Goal: Task Accomplishment & Management: Manage account settings

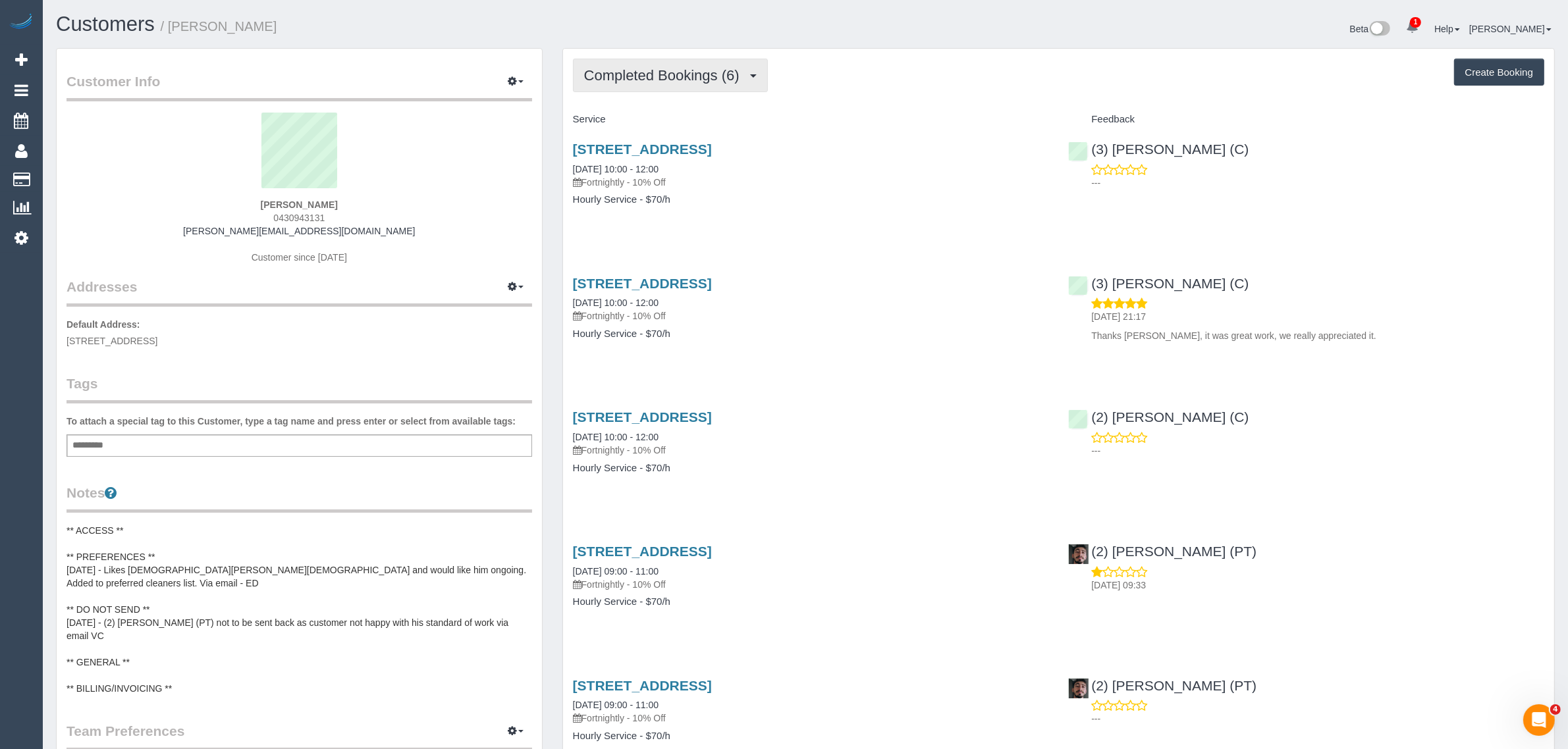
click at [664, 59] on button "Completed Bookings (6)" at bounding box center [670, 75] width 195 height 34
drag, startPoint x: 634, startPoint y: 127, endPoint x: 670, endPoint y: 126, distance: 36.0
click at [634, 127] on link "Upcoming Bookings (12)" at bounding box center [643, 123] width 139 height 17
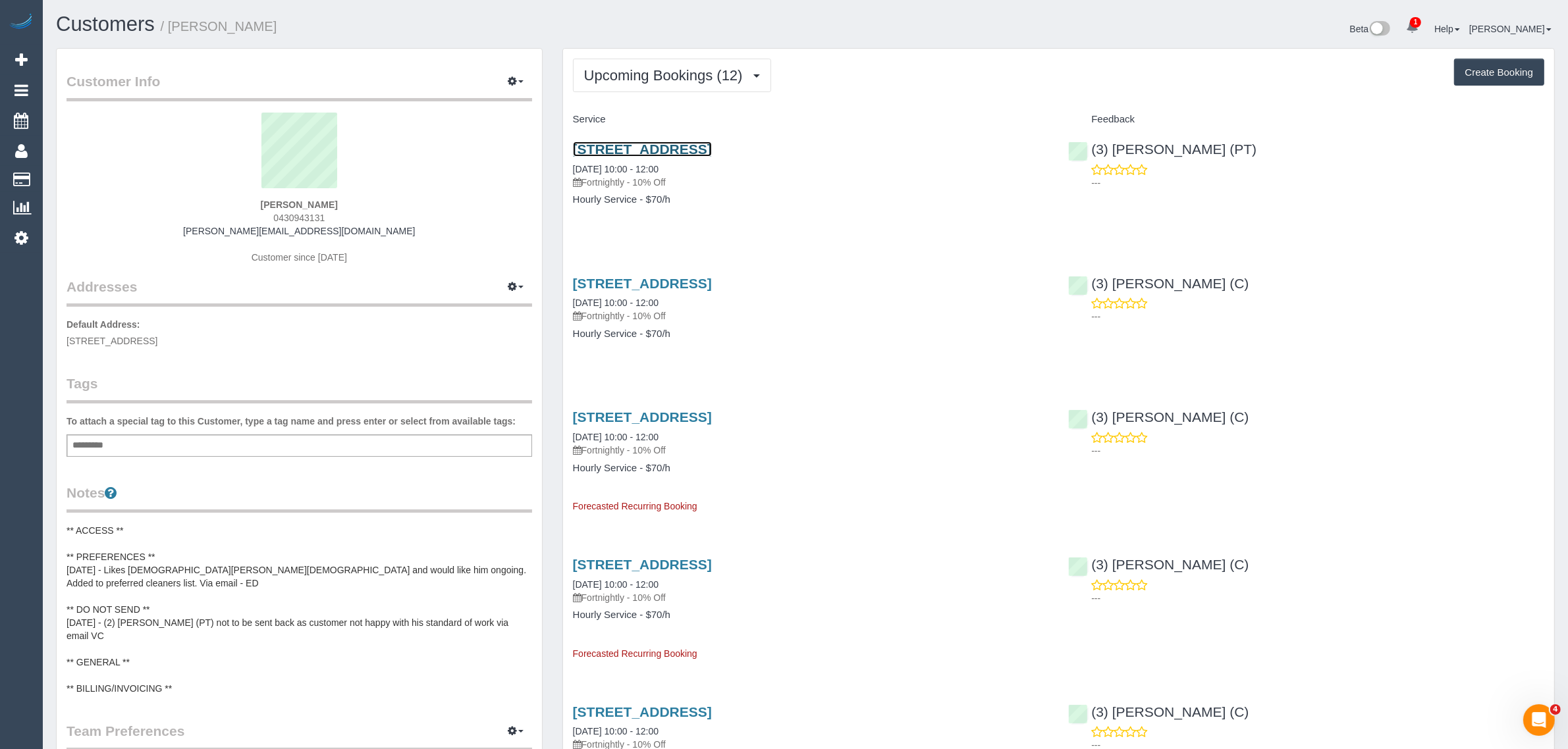
click at [660, 146] on link "[STREET_ADDRESS]" at bounding box center [643, 149] width 139 height 15
click at [959, 199] on h4 "Hourly Service - $70/h" at bounding box center [811, 200] width 477 height 11
drag, startPoint x: 709, startPoint y: 169, endPoint x: 557, endPoint y: 166, distance: 152.0
copy link "[DATE] 10:00 - 12:00"
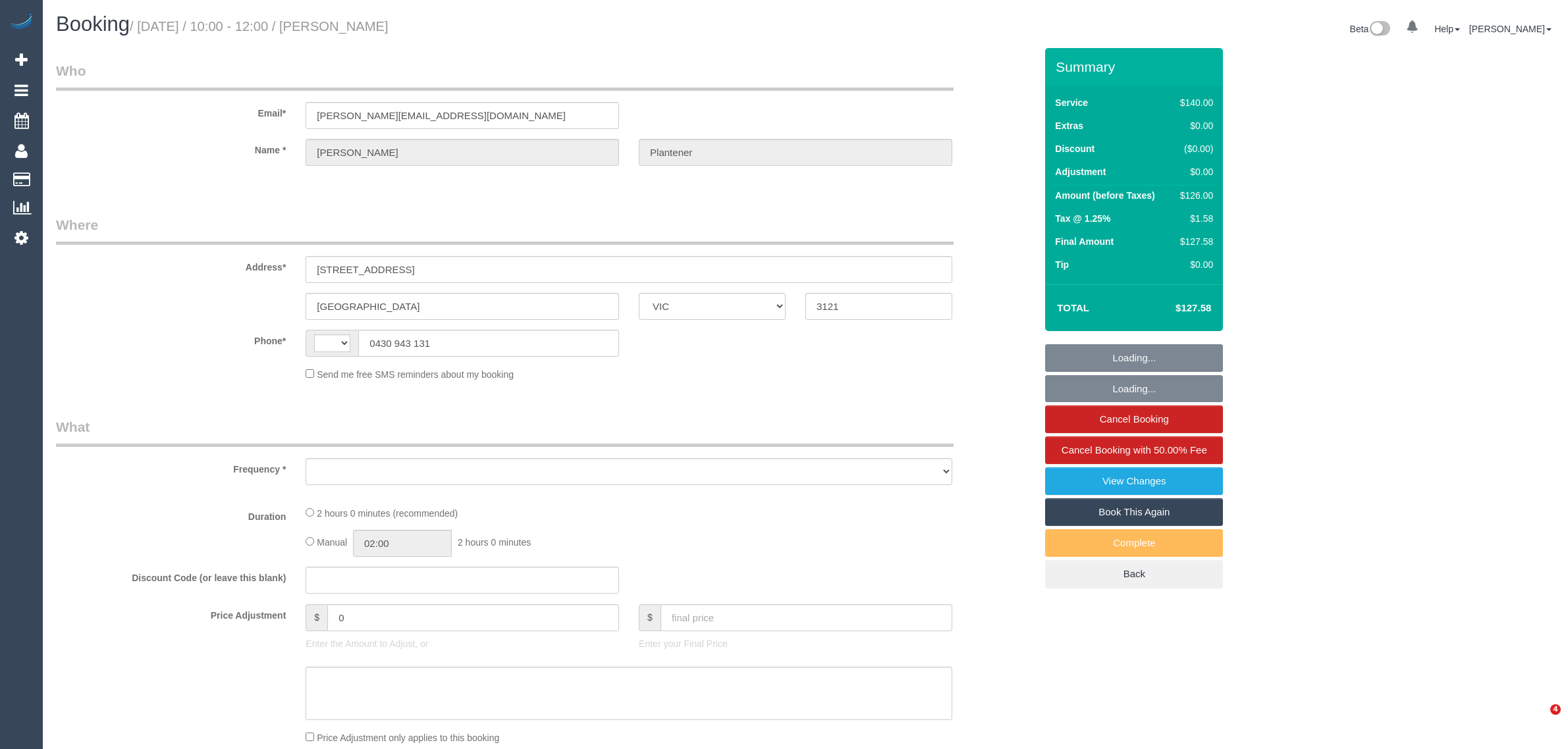
select select "VIC"
select select "string:AU"
select select "string:stripe-pm_1RbANY2GScqysDRVzks27cNM"
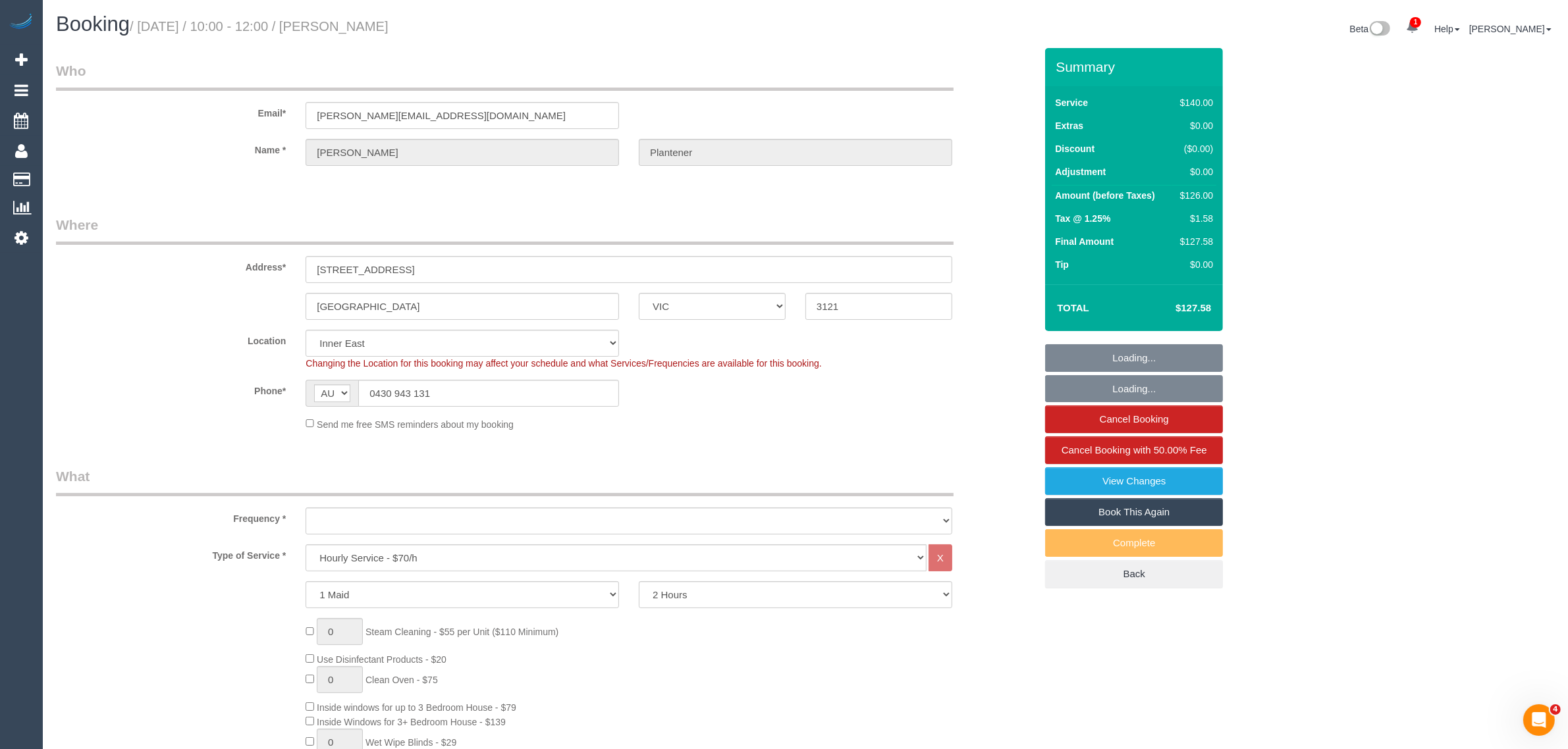
select select "object:746"
select select "number:29"
select select "number:14"
select select "number:19"
select select "number:22"
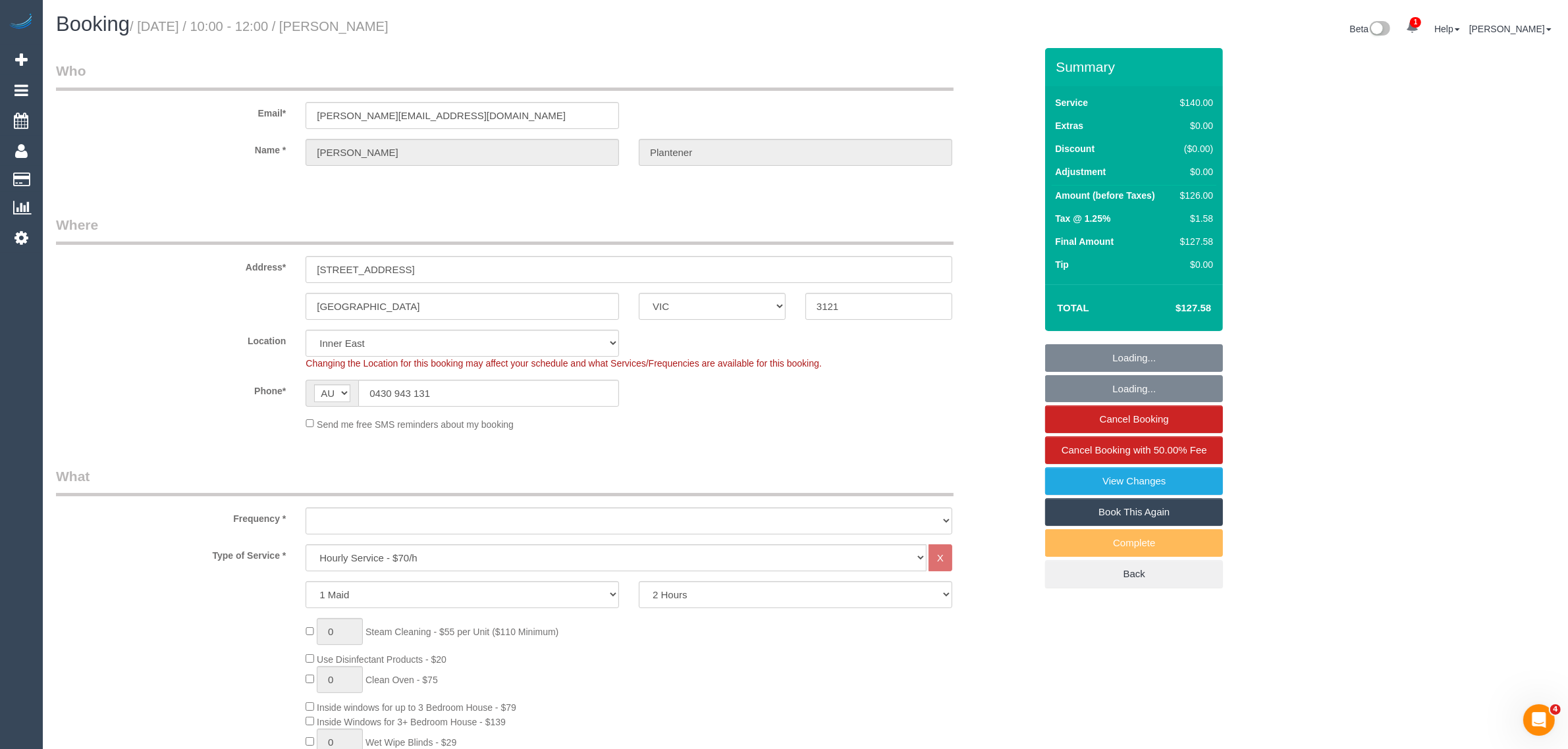
select select "number:34"
select select "number:12"
select select "object:901"
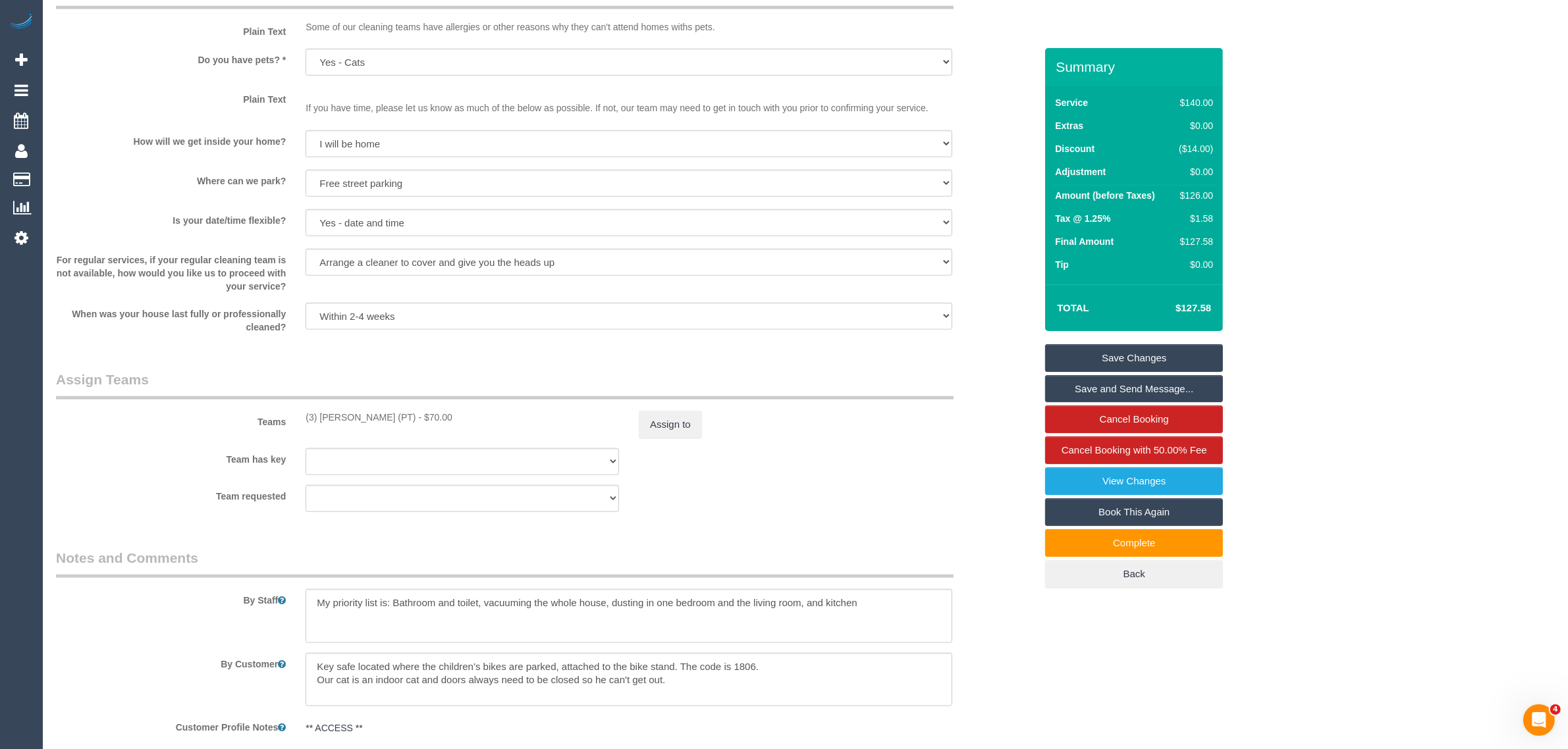
scroll to position [1975, 0]
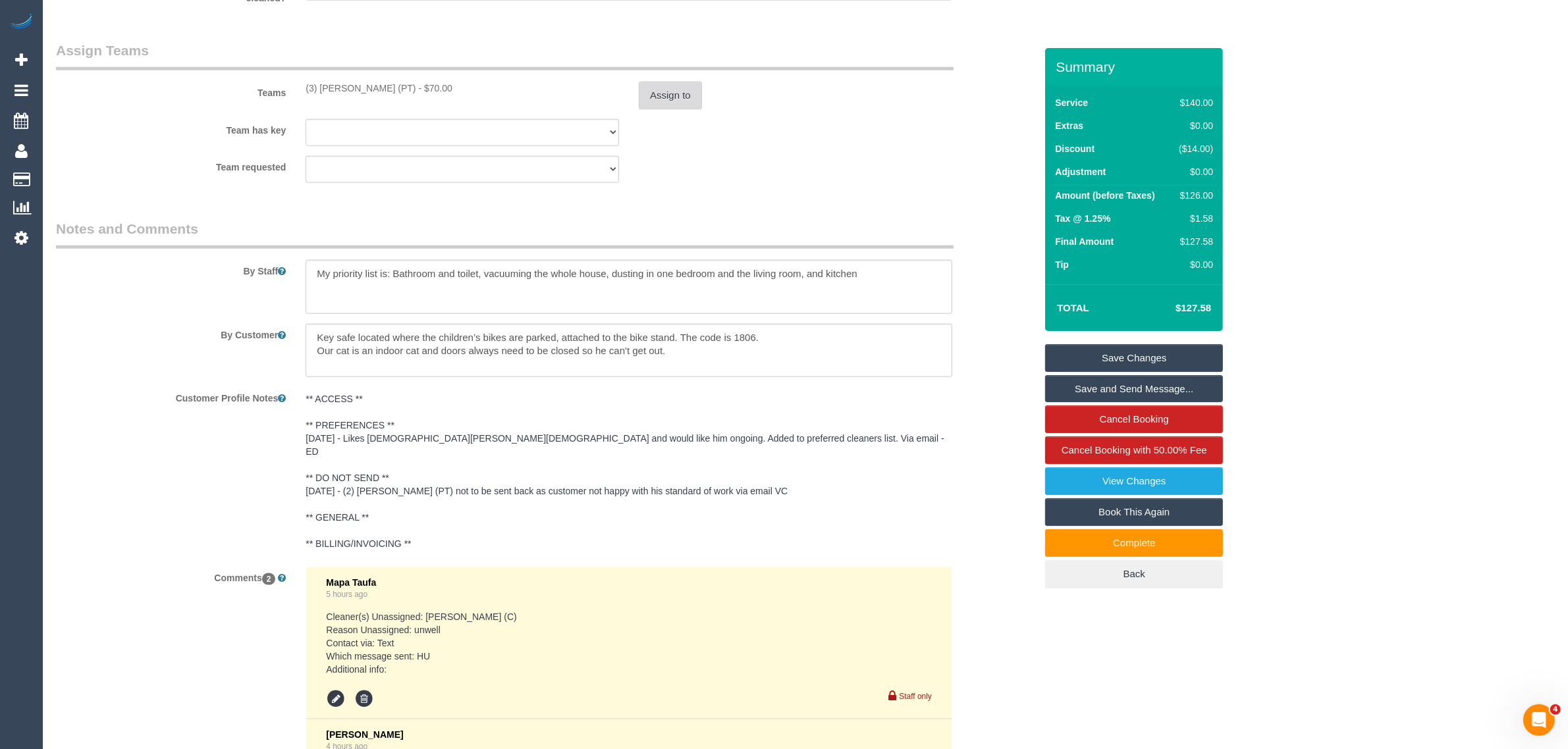
click at [646, 96] on button "Assign to" at bounding box center [669, 95] width 63 height 28
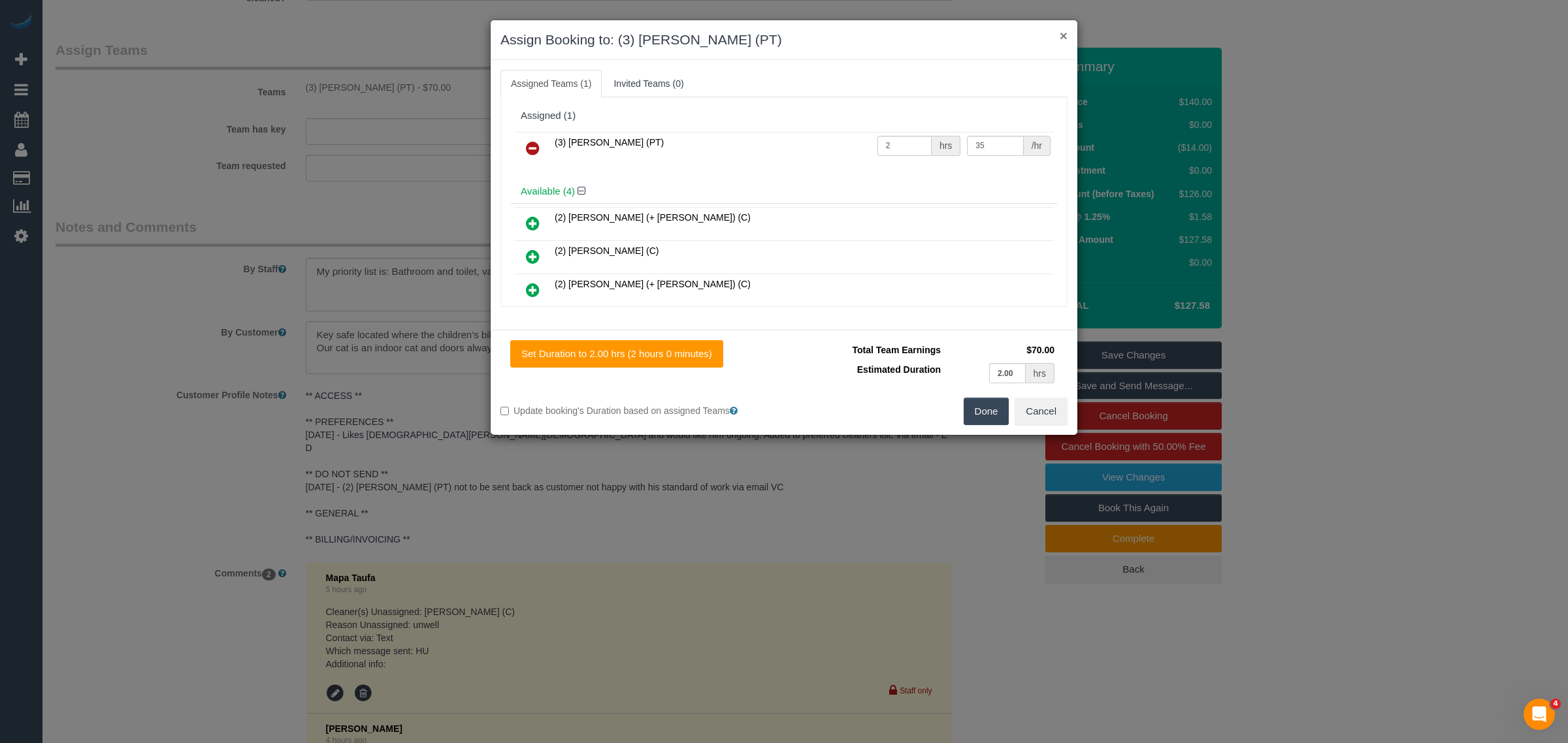
click at [1063, 30] on button "×" at bounding box center [1063, 36] width 7 height 13
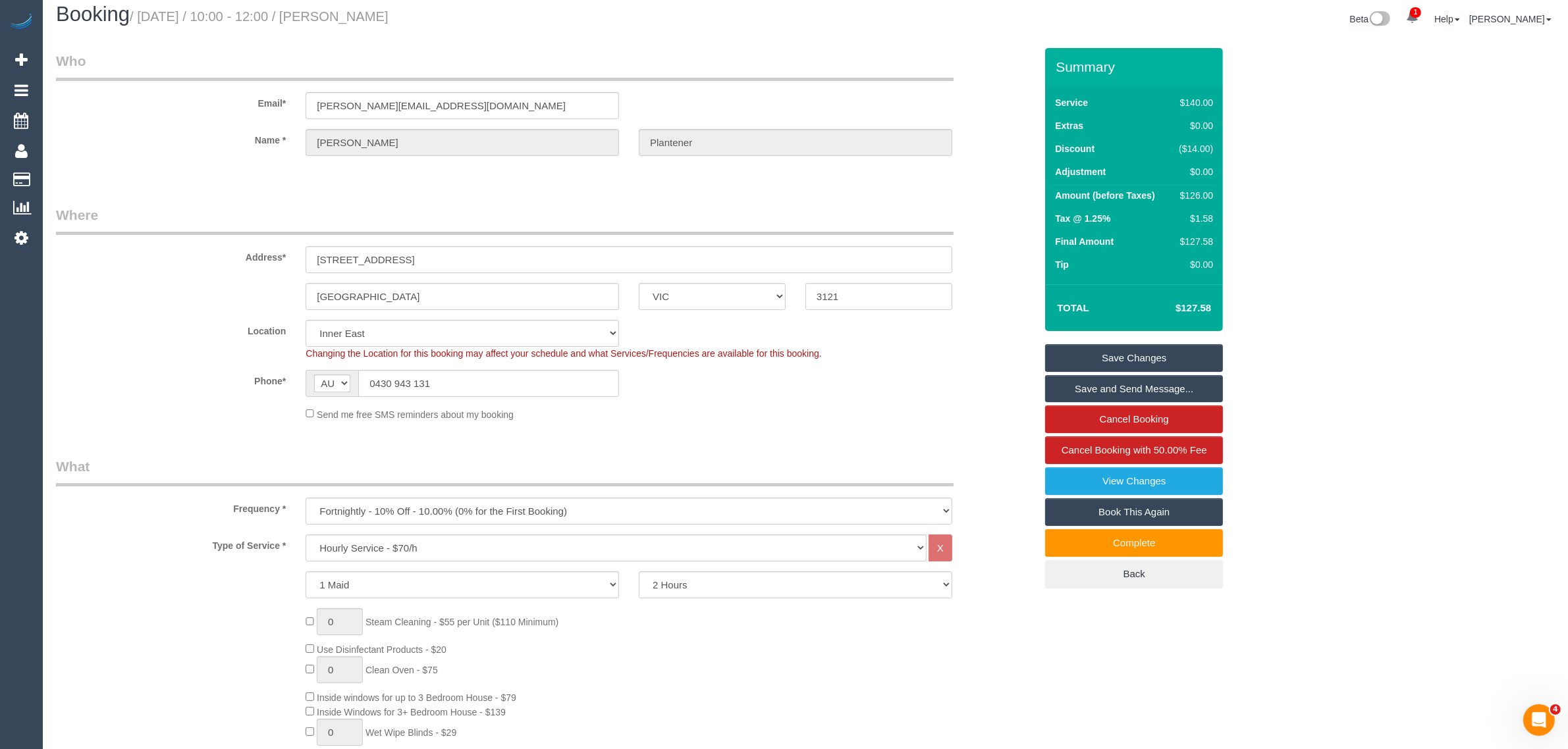
scroll to position [0, 0]
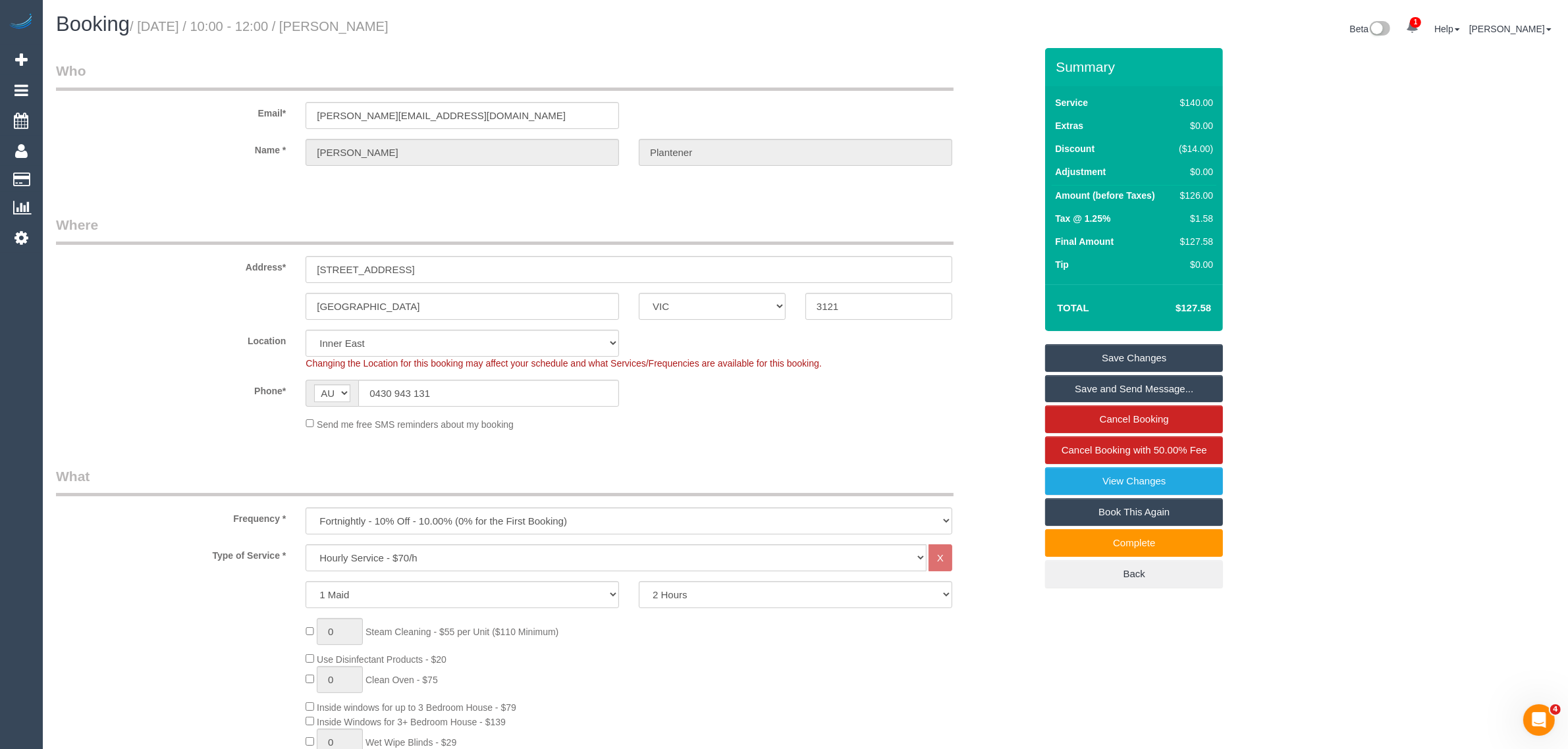
drag, startPoint x: 491, startPoint y: 32, endPoint x: 143, endPoint y: 28, distance: 348.0
click at [143, 28] on h1 "Booking / September 10, 2025 / 10:00 - 12:00 / Veronika Plantener" at bounding box center [426, 24] width 740 height 23
copy small "September 10, 2025 / 10:00 - 12:00 / Veronika Plantener"
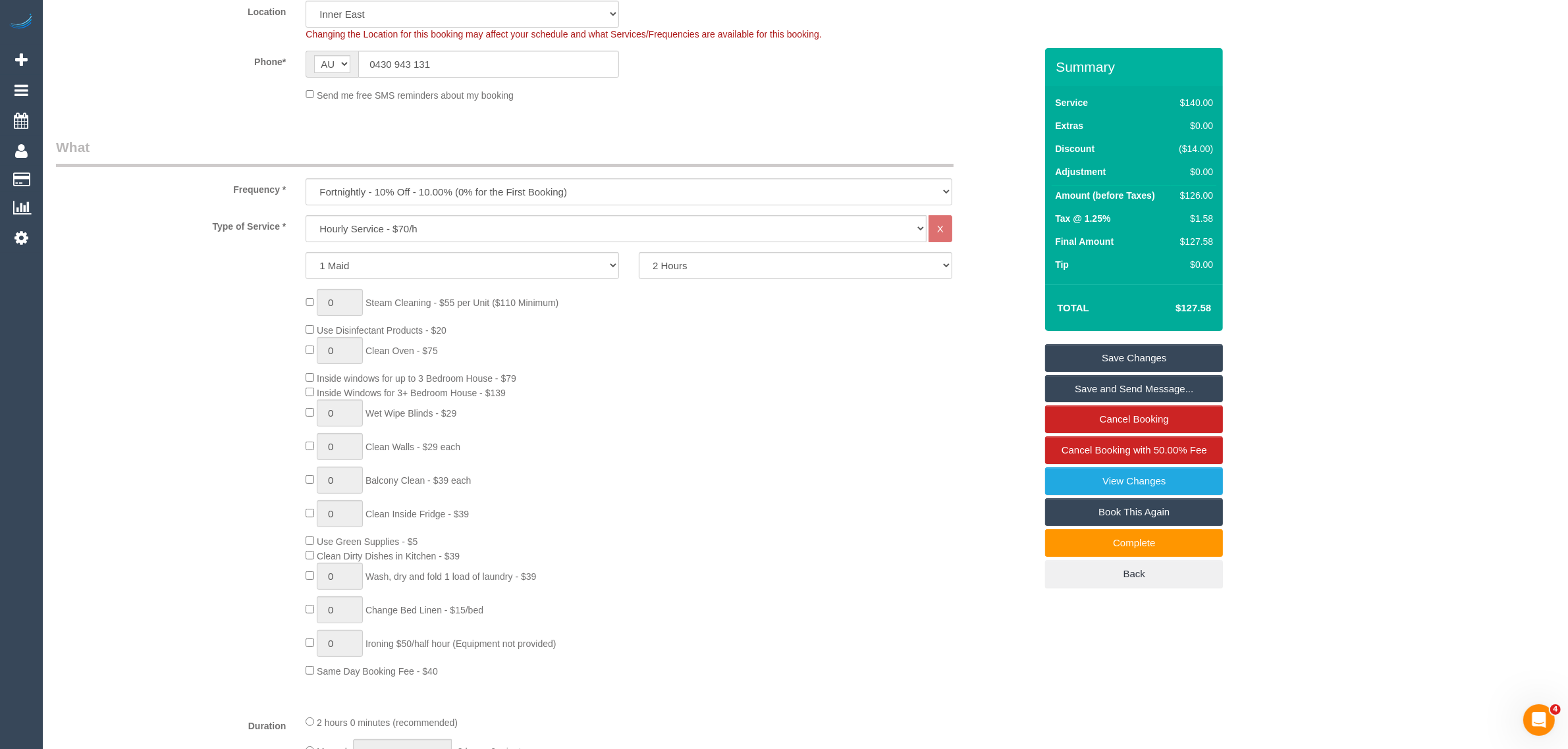
scroll to position [658, 0]
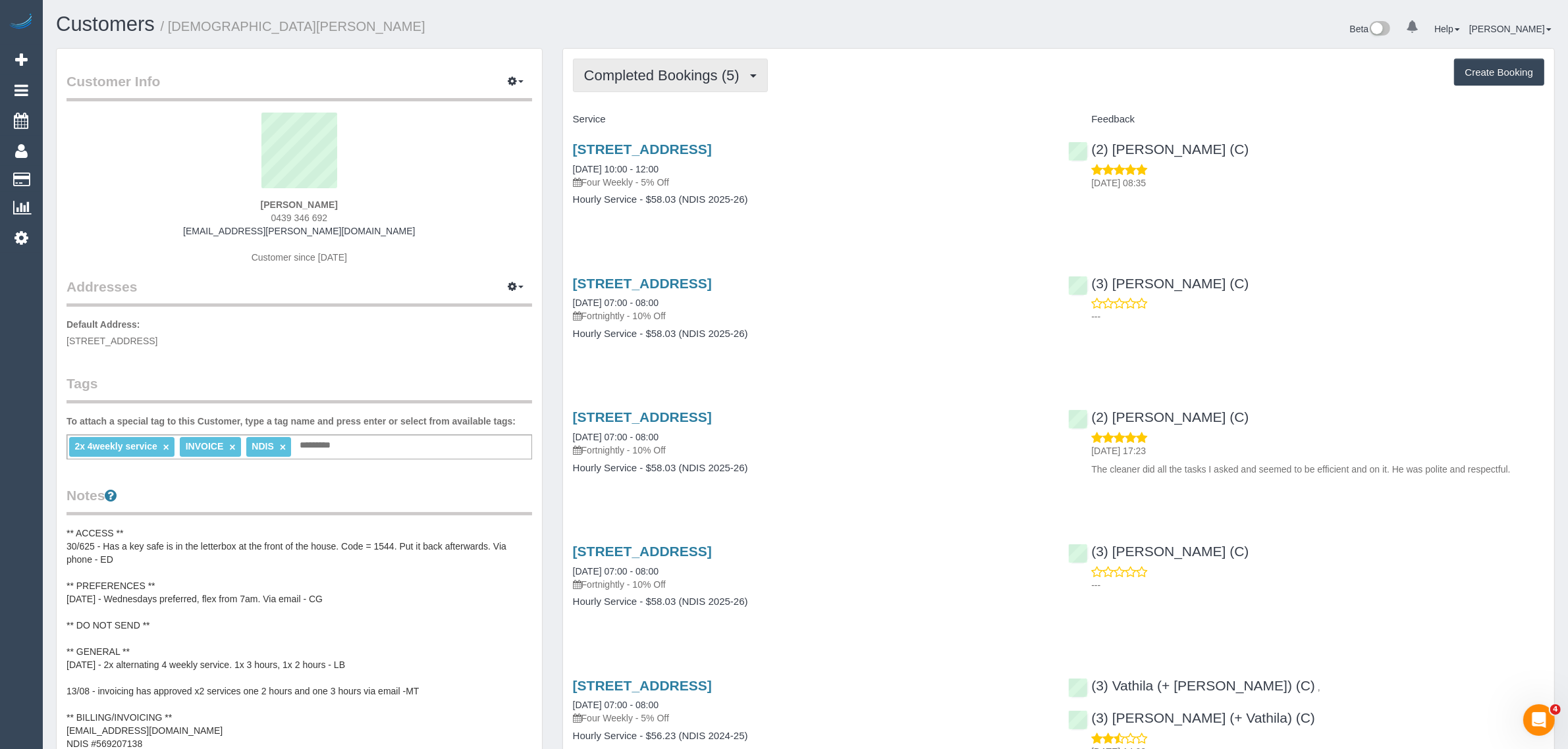
click at [696, 78] on span "Completed Bookings (5)" at bounding box center [664, 75] width 162 height 17
drag, startPoint x: 660, startPoint y: 130, endPoint x: 669, endPoint y: 130, distance: 9.0
click at [660, 132] on link "Cancelled Bookings (0)" at bounding box center [643, 140] width 139 height 17
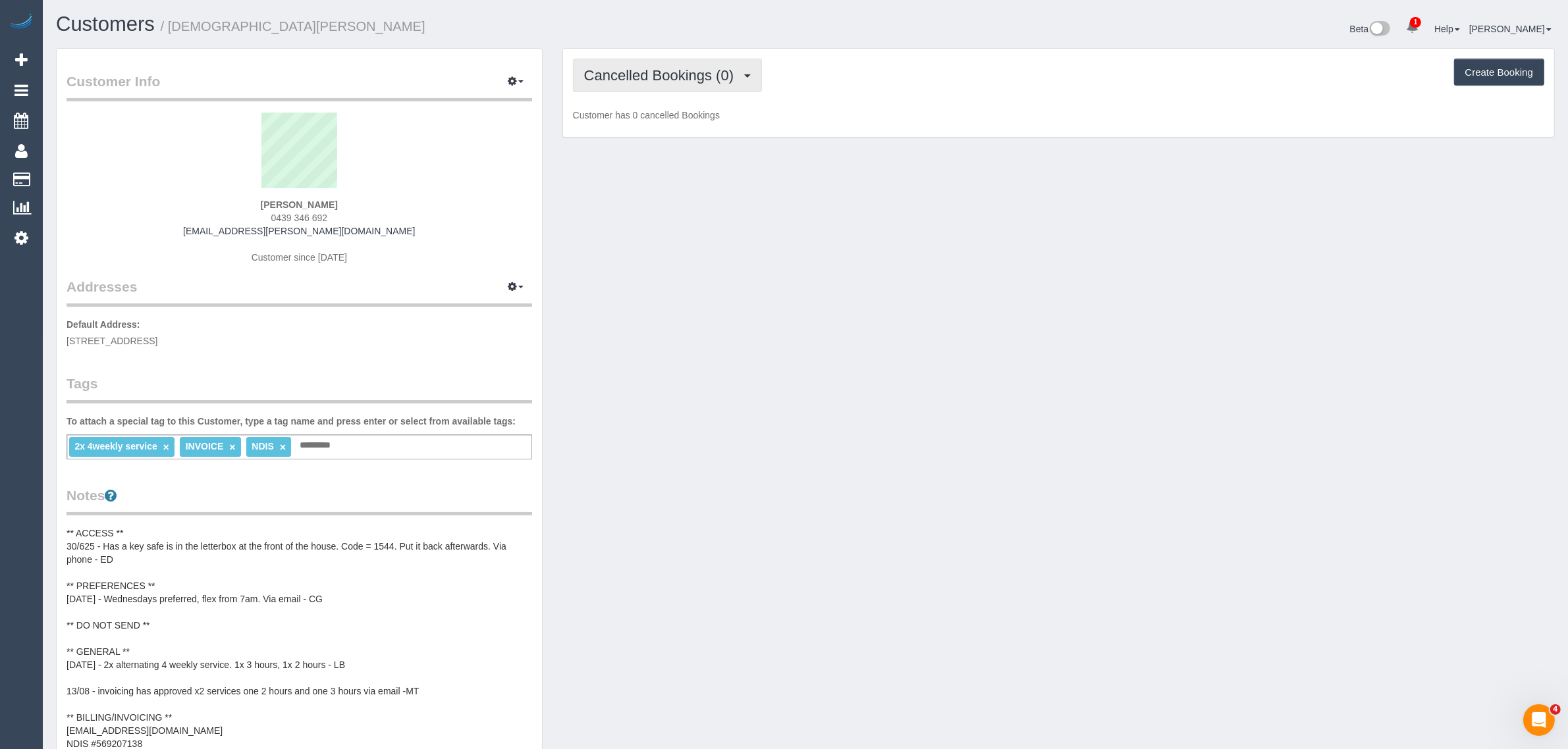
click at [697, 80] on span "Cancelled Bookings (0)" at bounding box center [662, 75] width 156 height 17
click at [659, 125] on link "Upcoming Bookings (23)" at bounding box center [643, 123] width 139 height 17
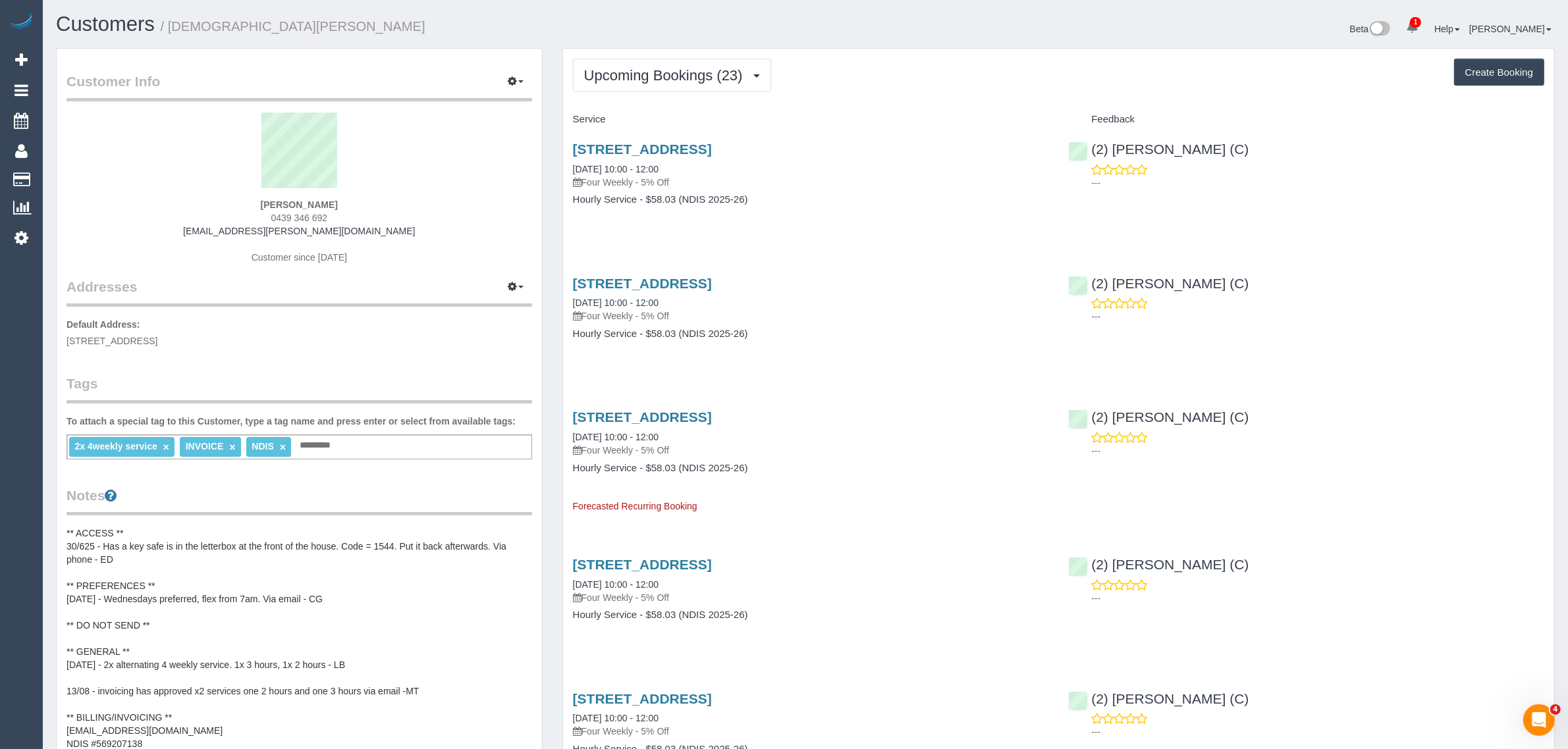
click at [158, 340] on span "25a Palmerston Grove, Oakleigh, VIC 3166" at bounding box center [112, 341] width 91 height 11
copy span "Oakleigh"
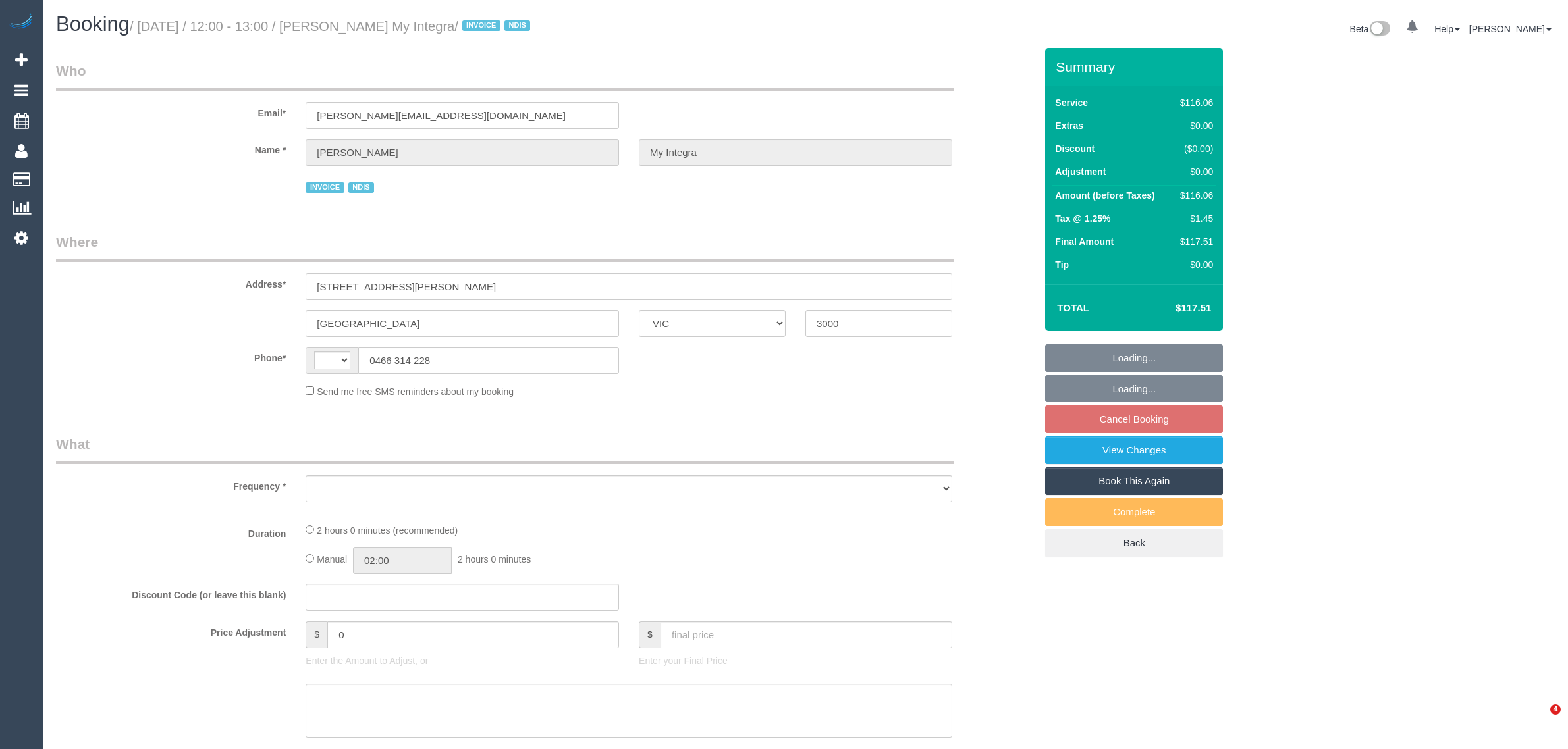
select select "VIC"
select select "string:AU"
select select "object:531"
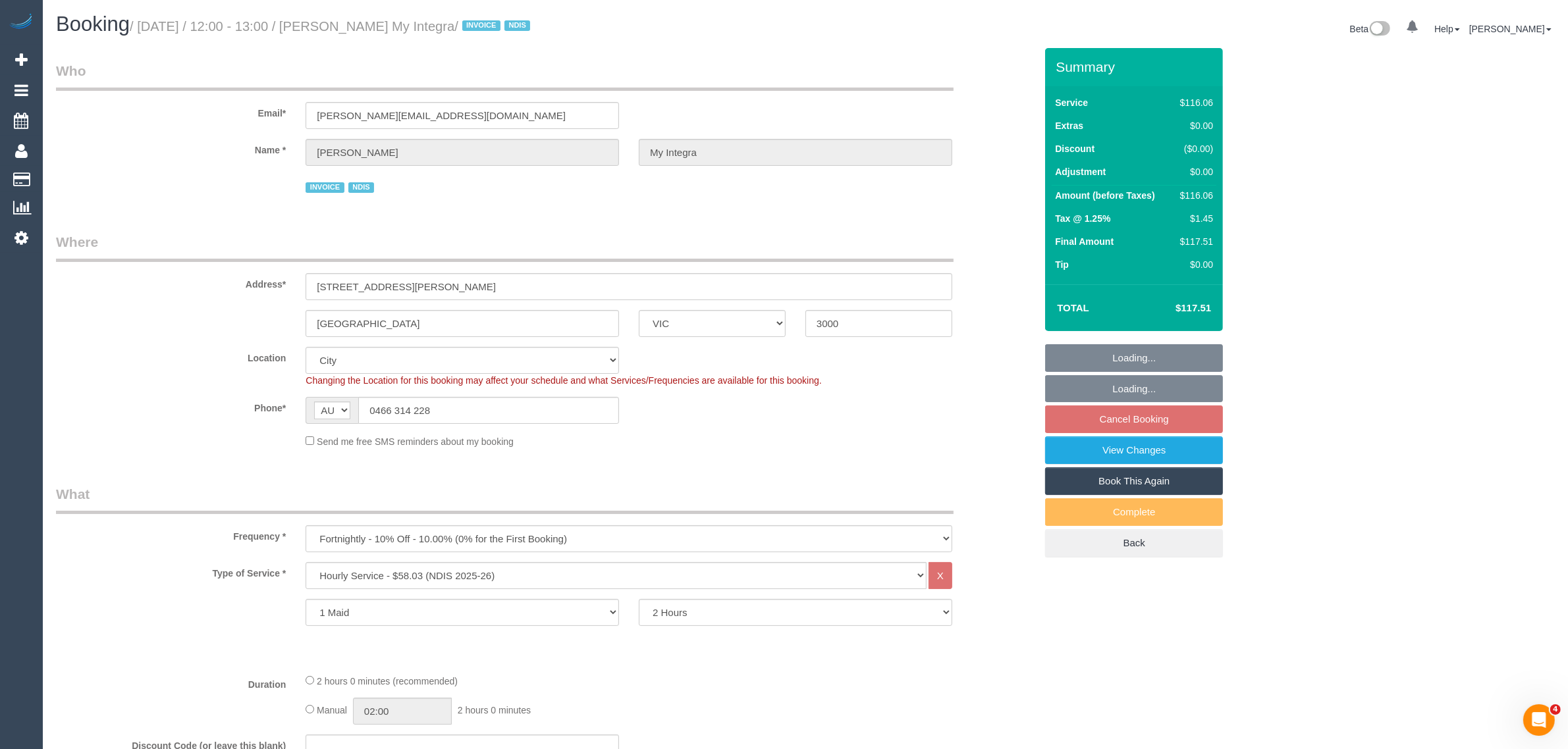
select select "number:28"
select select "number:14"
select select "number:20"
select select "number:36"
select select "number:35"
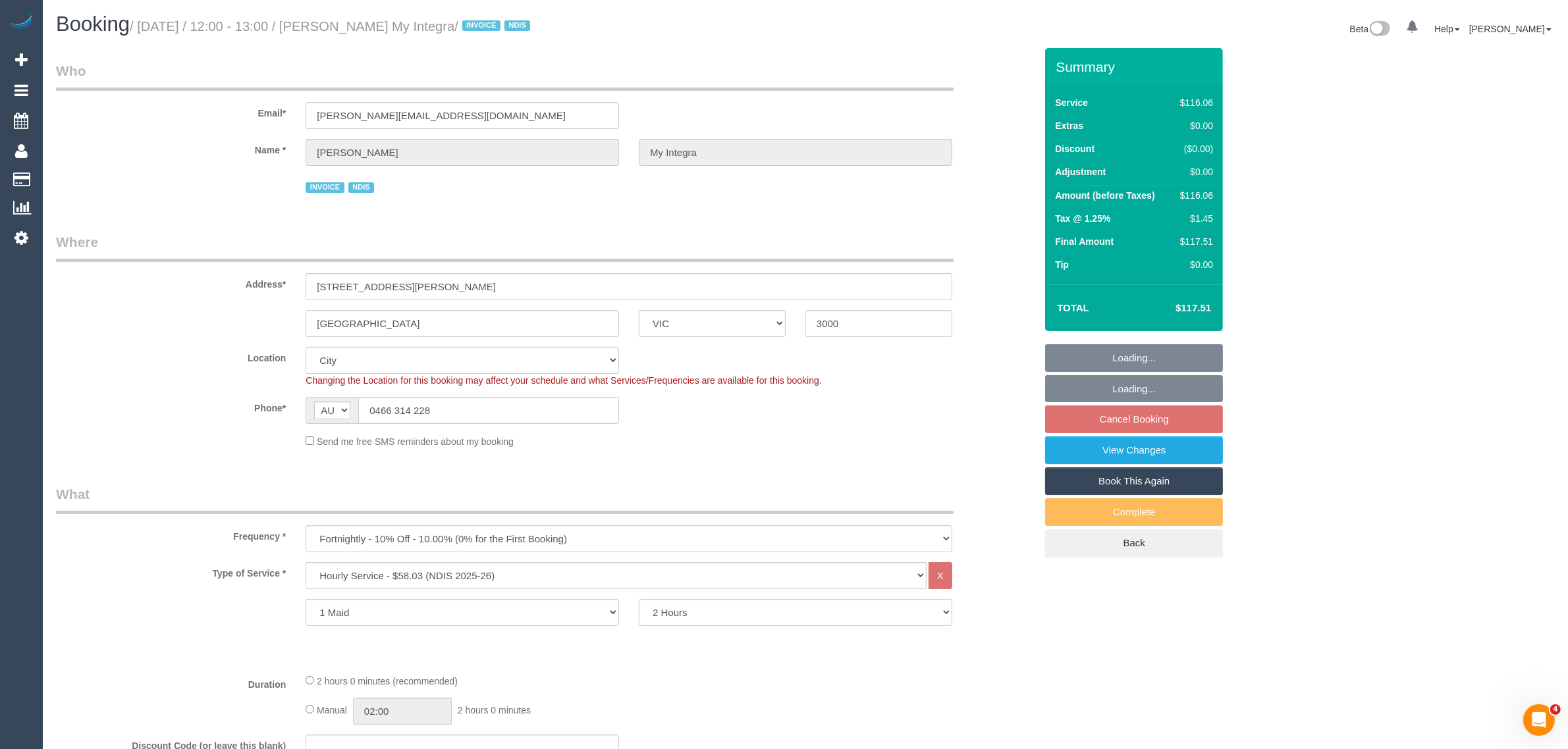
select select "number:13"
select select "object:1161"
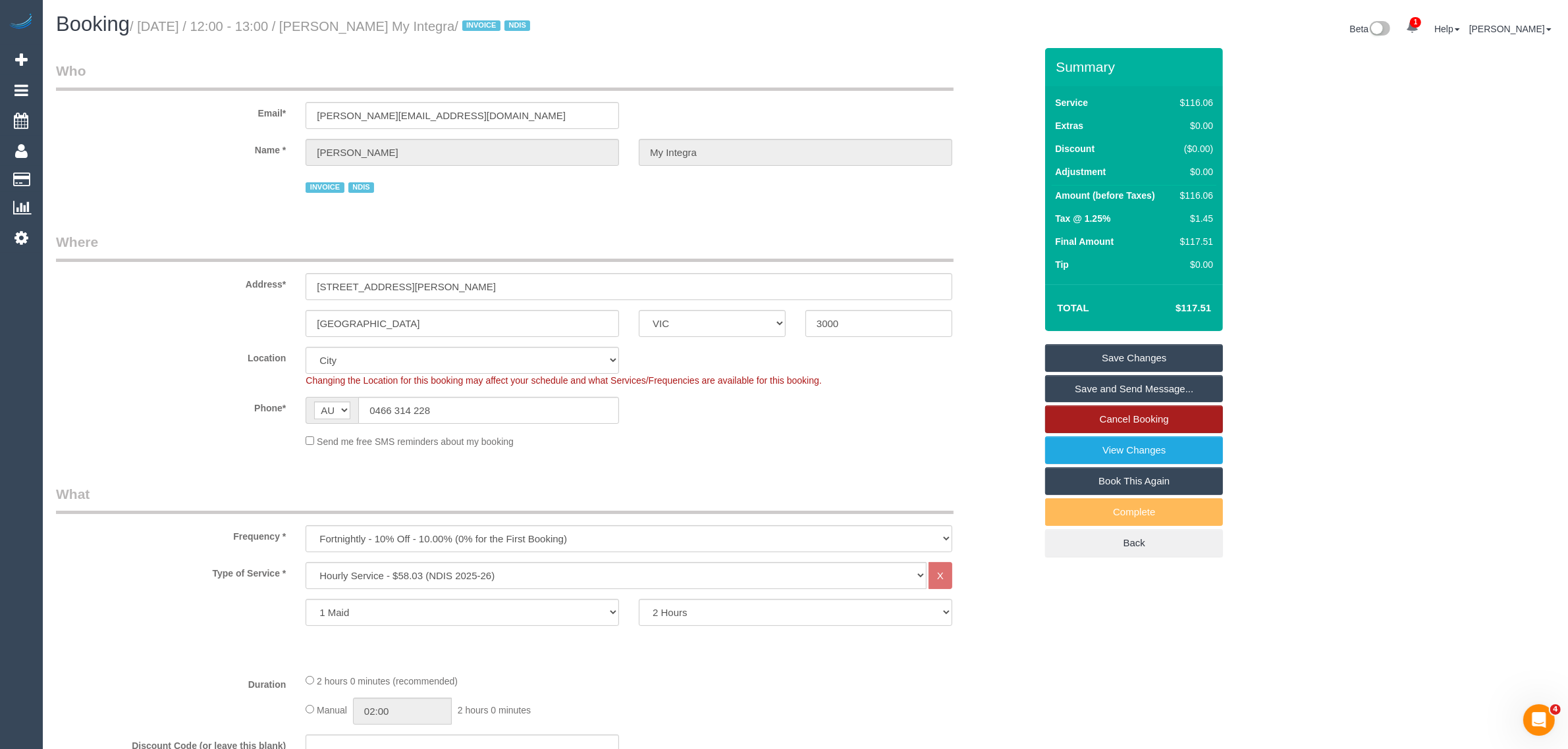
click at [1110, 419] on link "Cancel Booking" at bounding box center [1134, 419] width 178 height 28
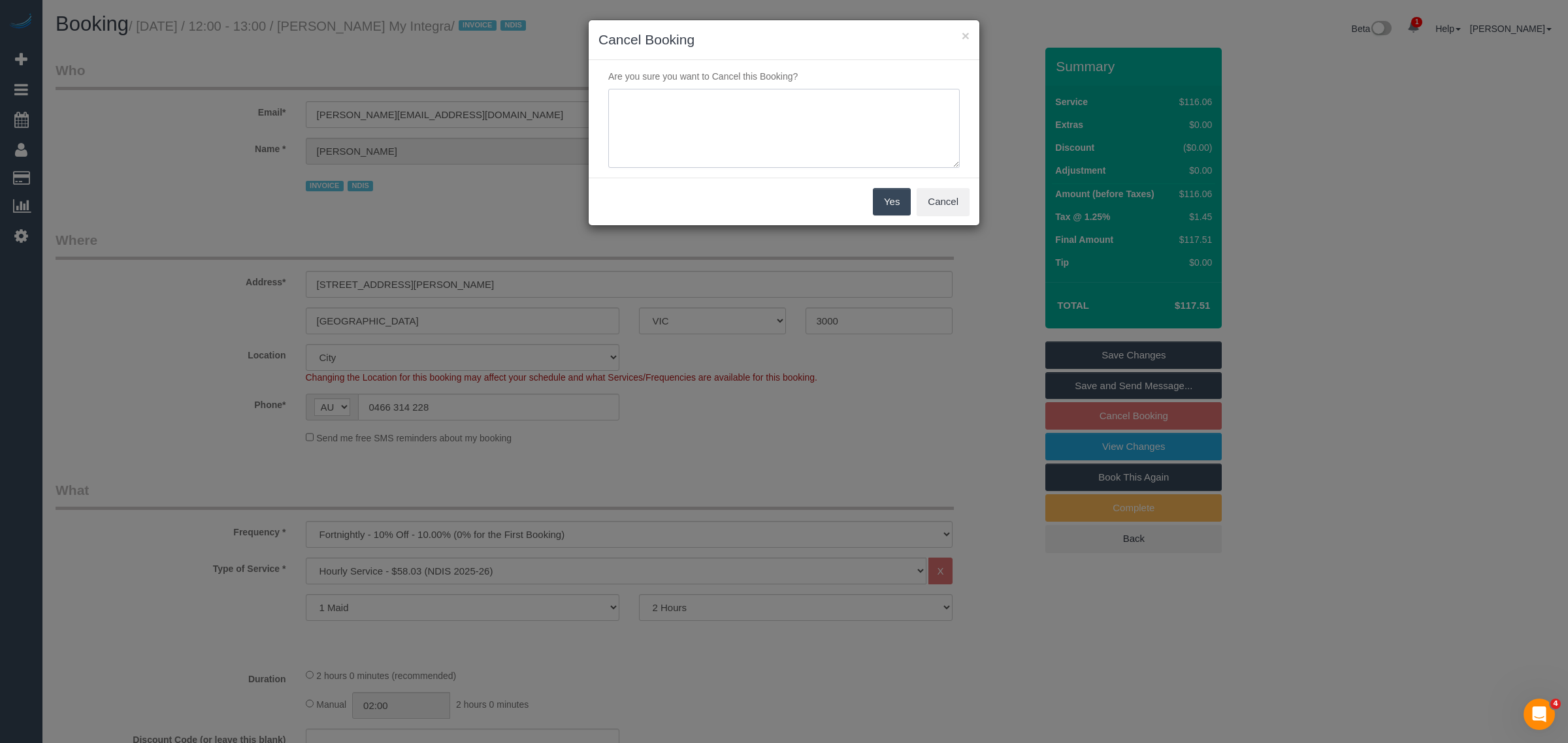
click at [821, 136] on textarea at bounding box center [784, 129] width 351 height 80
type textarea "Customer wants to skip via txt - KA"
click at [882, 211] on button "Yes" at bounding box center [892, 201] width 38 height 27
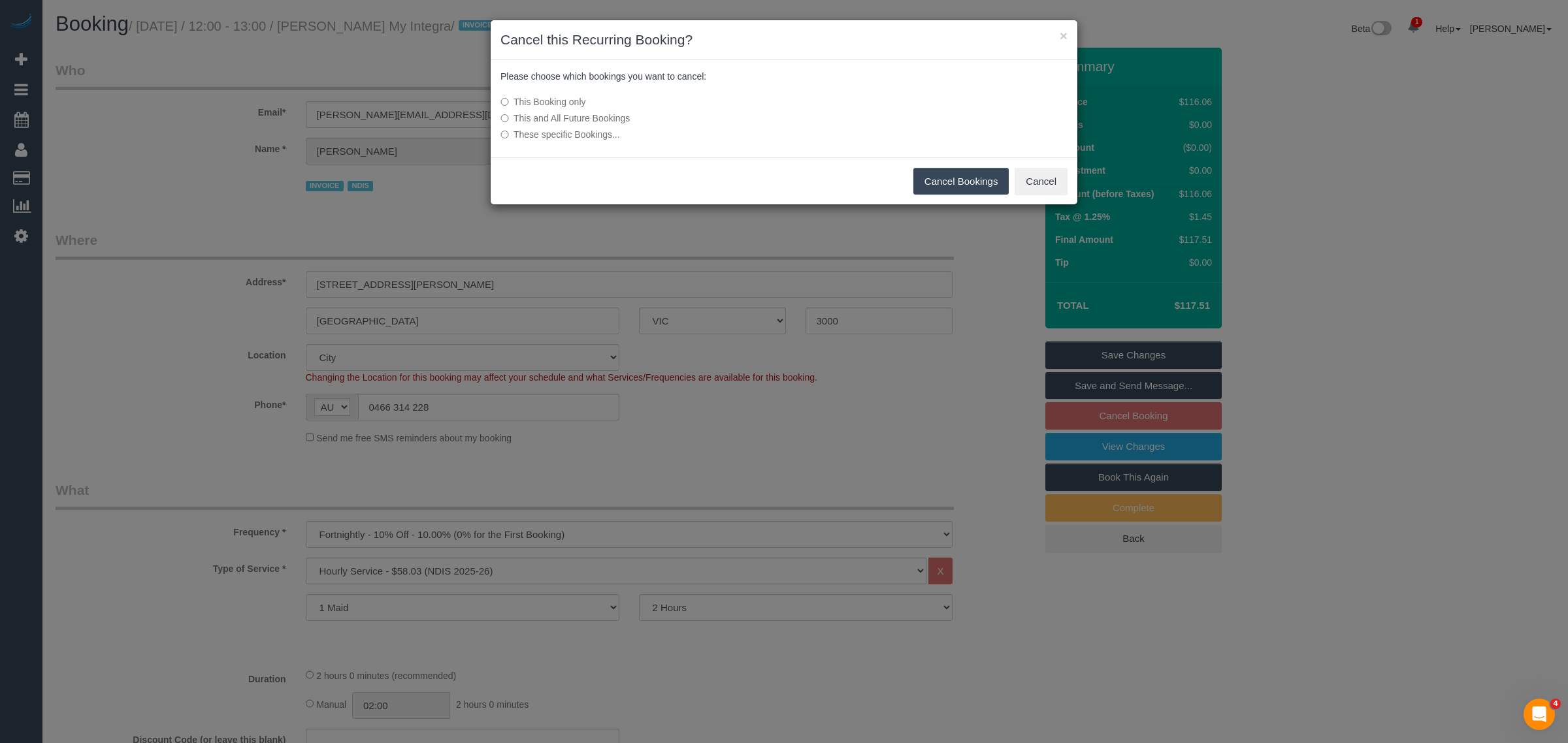
click at [945, 188] on button "Cancel Bookings" at bounding box center [960, 181] width 96 height 27
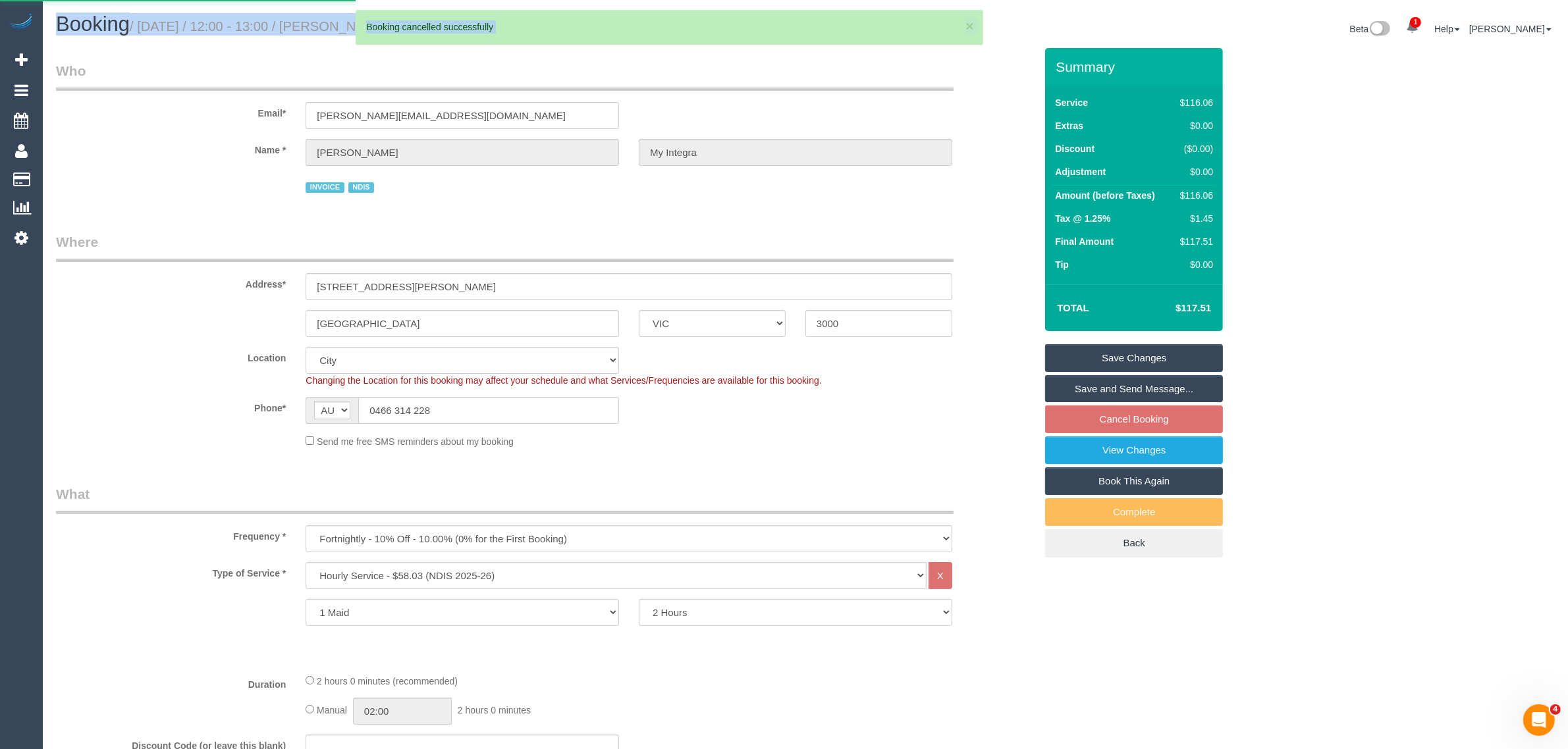
drag, startPoint x: 361, startPoint y: 22, endPoint x: 518, endPoint y: 23, distance: 157.0
